Goal: Task Accomplishment & Management: Use online tool/utility

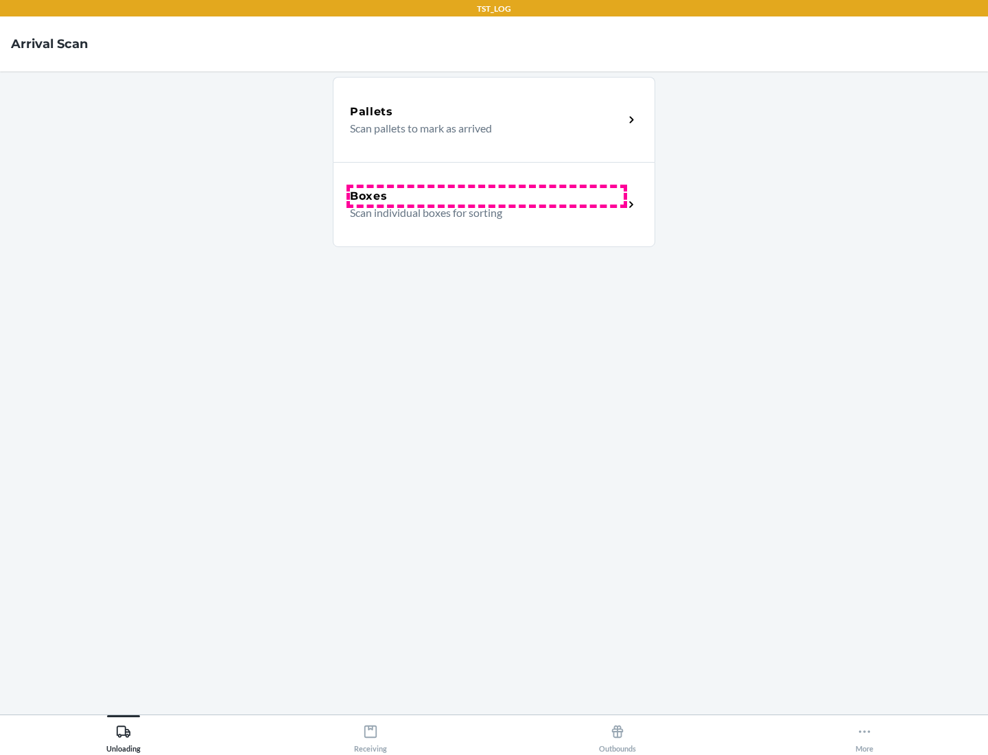
click at [487, 196] on div "Boxes" at bounding box center [487, 196] width 274 height 16
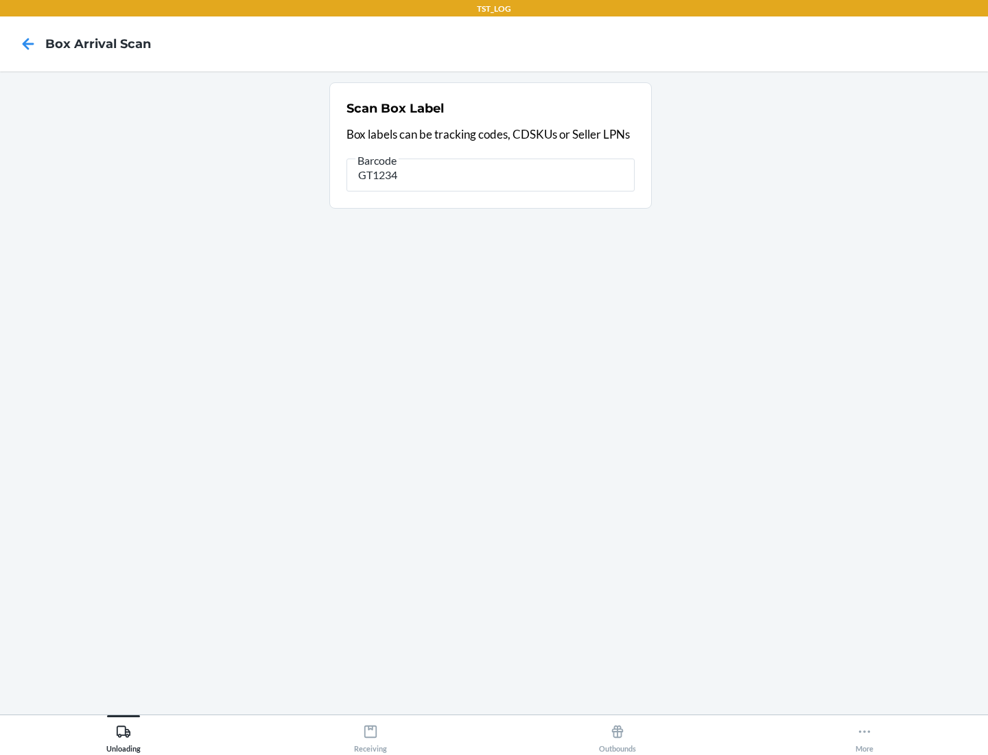
type input "GT1234"
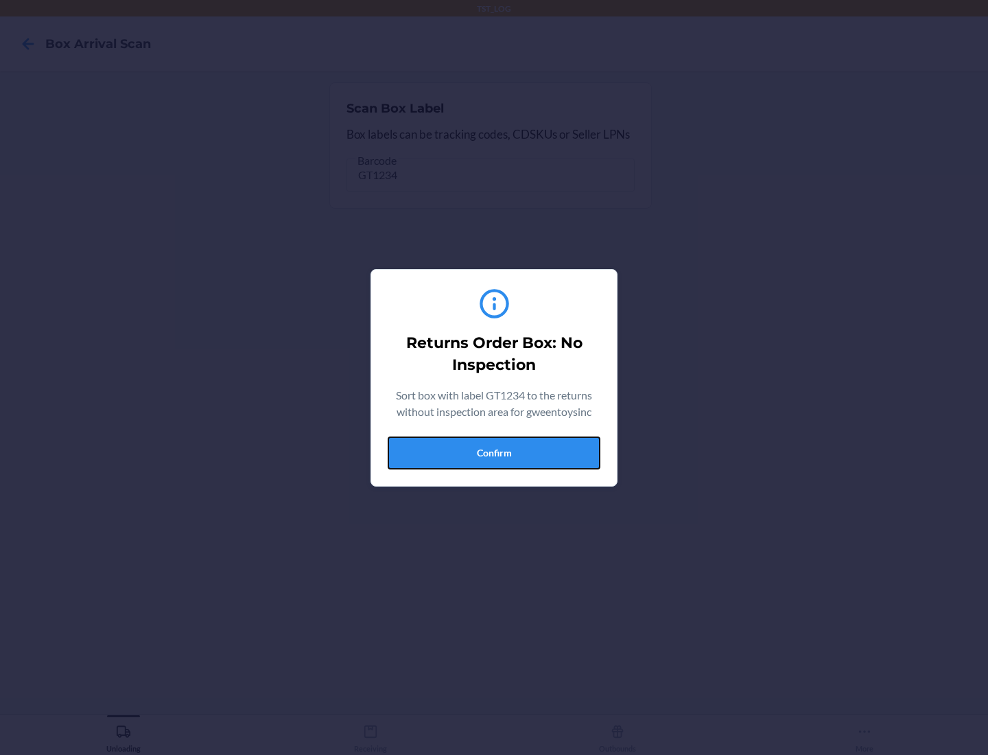
click at [494, 452] on button "Confirm" at bounding box center [494, 453] width 213 height 33
